Goal: Find specific page/section: Find specific page/section

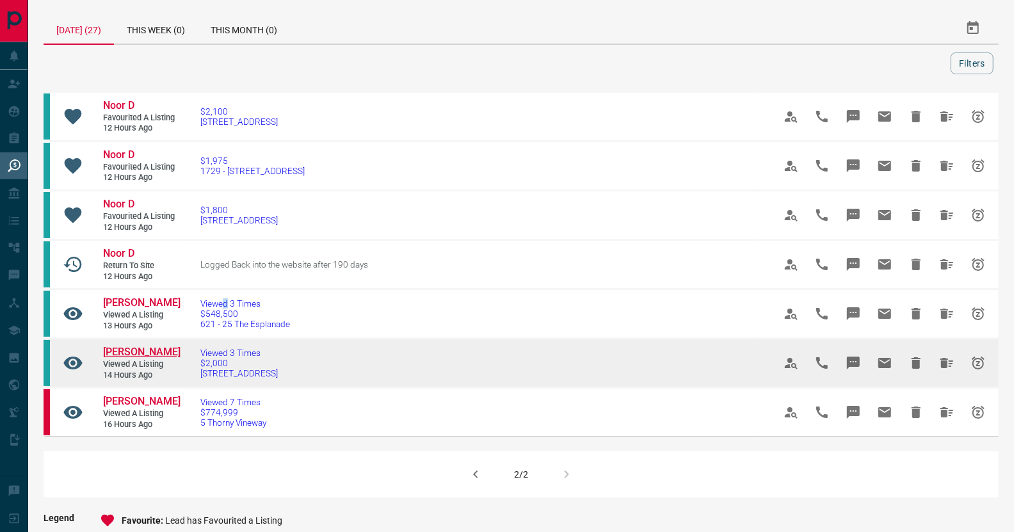
click at [154, 358] on span "[PERSON_NAME]" at bounding box center [141, 352] width 77 height 12
click at [153, 358] on span "[PERSON_NAME]" at bounding box center [141, 352] width 77 height 12
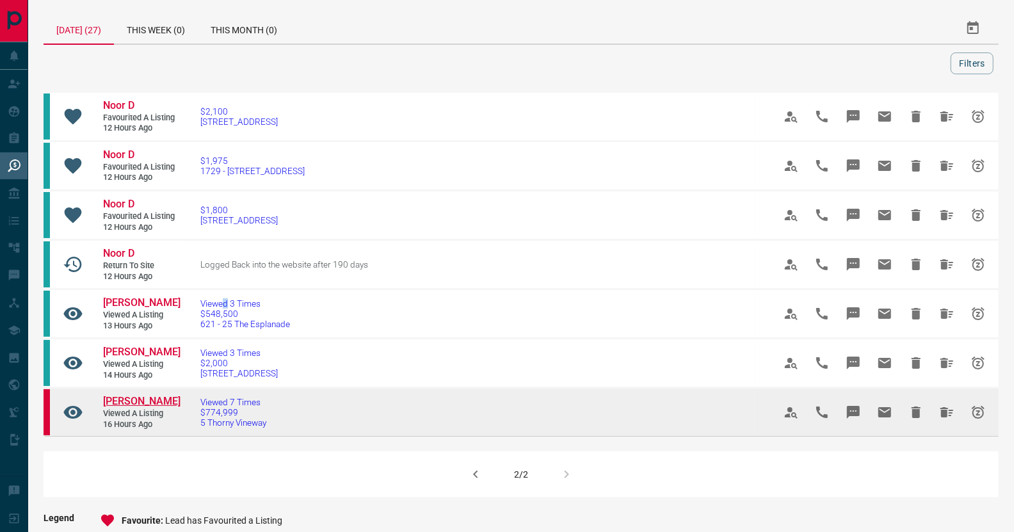
click at [134, 407] on span "[PERSON_NAME]" at bounding box center [141, 401] width 77 height 12
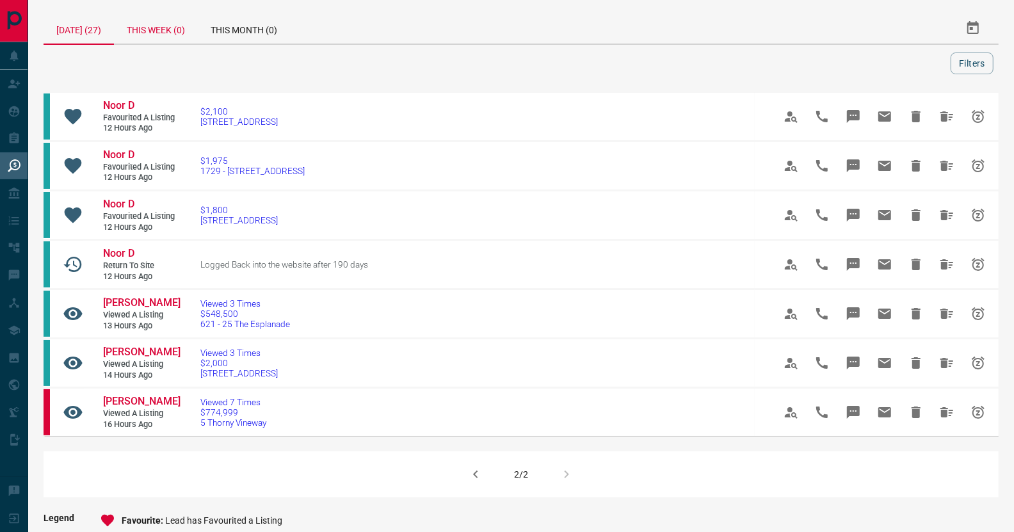
drag, startPoint x: 160, startPoint y: 30, endPoint x: 186, endPoint y: 39, distance: 27.1
click at [160, 29] on div "This Week (0)" at bounding box center [156, 28] width 84 height 31
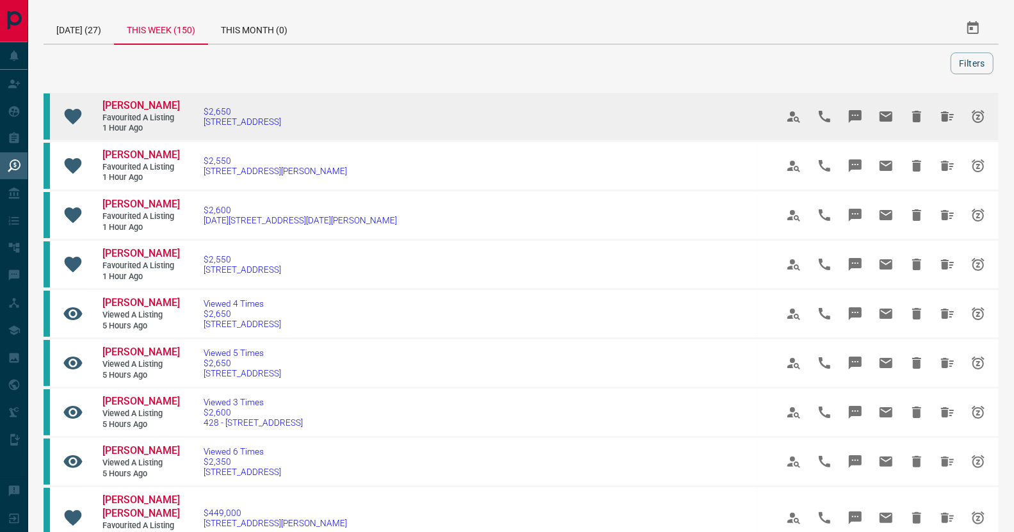
click at [211, 105] on td "$2,650 [STREET_ADDRESS]" at bounding box center [470, 116] width 573 height 49
click at [130, 104] on span "[PERSON_NAME]" at bounding box center [140, 105] width 77 height 12
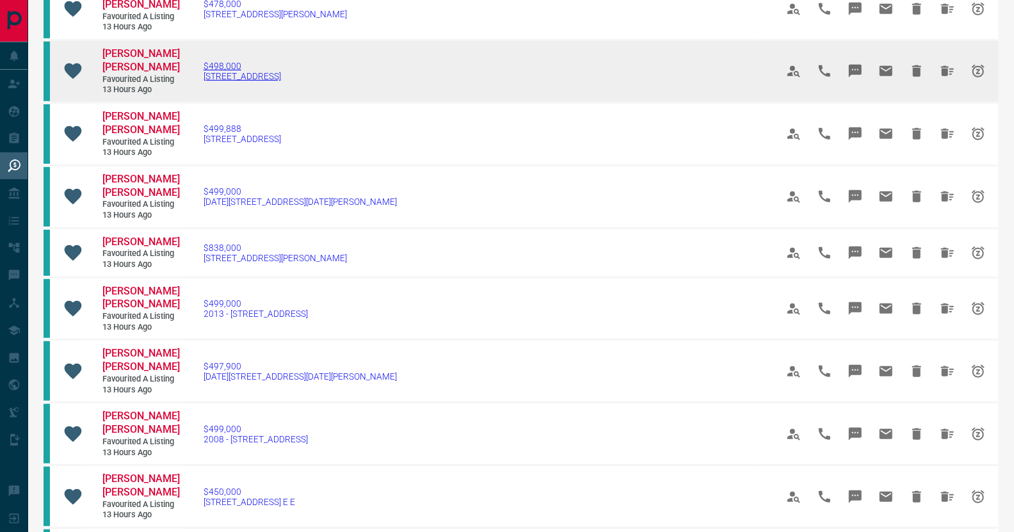
scroll to position [576, 0]
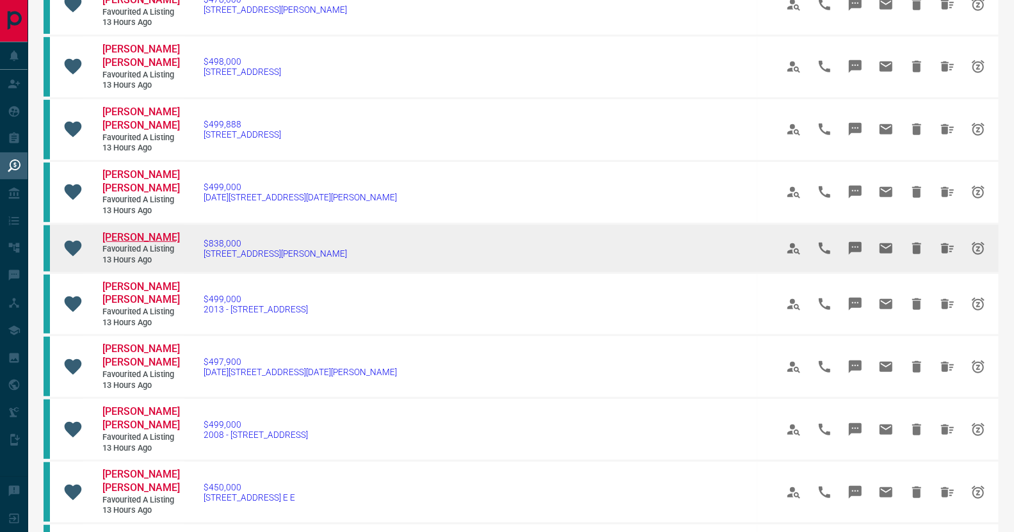
click at [116, 231] on span "[PERSON_NAME]" at bounding box center [140, 237] width 77 height 12
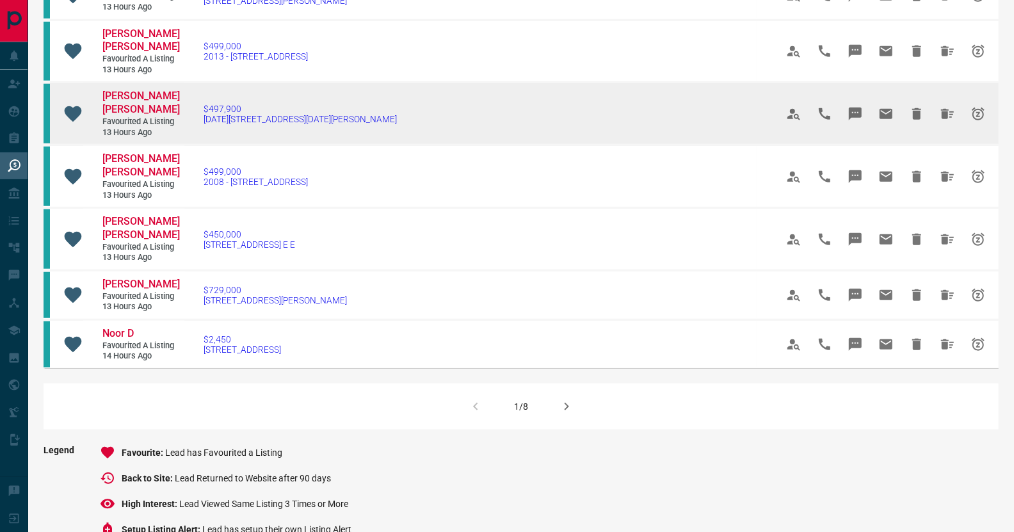
scroll to position [832, 0]
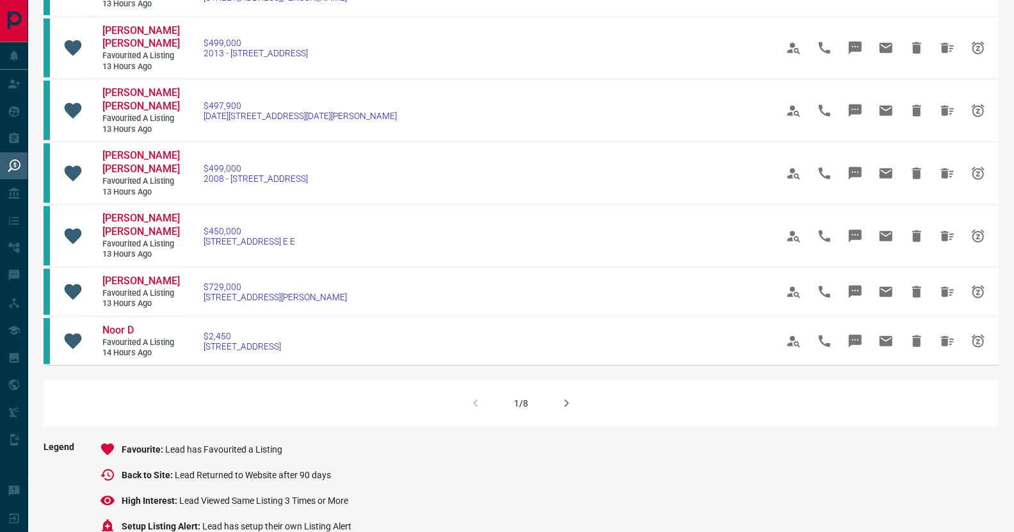
click at [562, 395] on icon "button" at bounding box center [566, 402] width 15 height 15
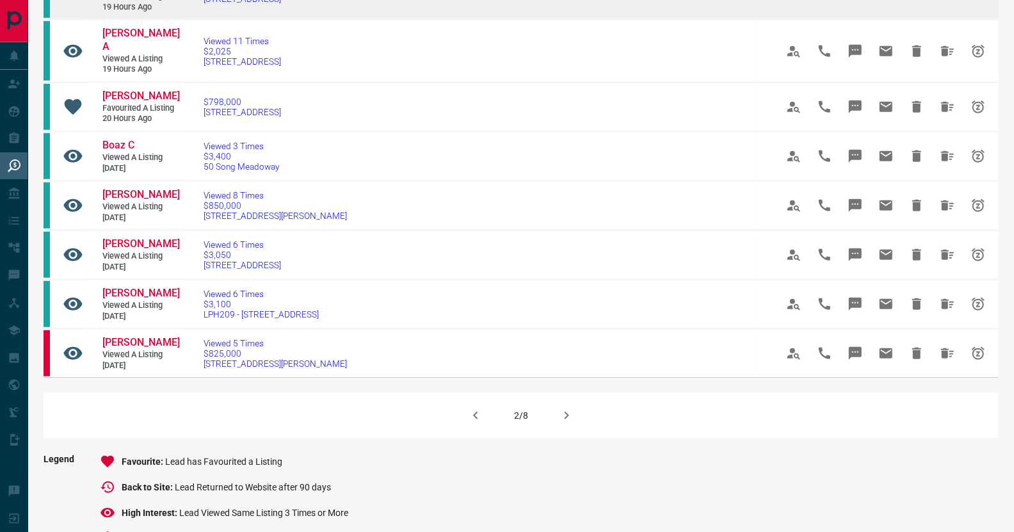
scroll to position [576, 0]
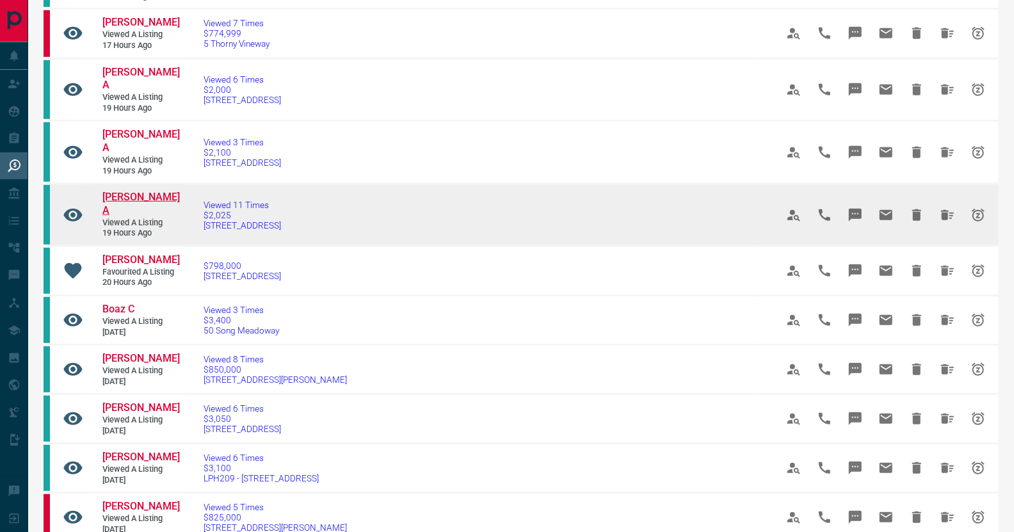
click at [117, 191] on span "[PERSON_NAME] A" at bounding box center [140, 204] width 77 height 26
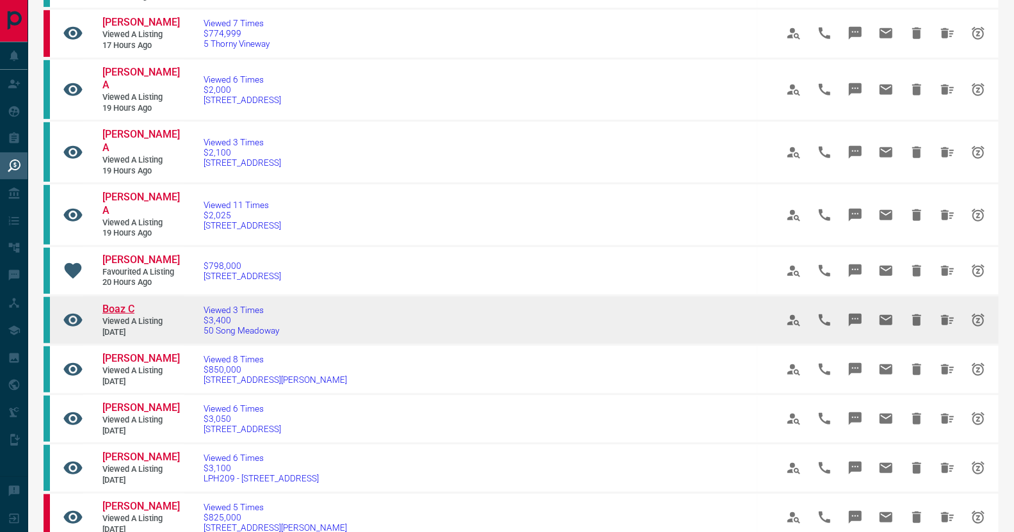
click at [130, 303] on span "Boaz C" at bounding box center [118, 309] width 32 height 12
